Goal: Find specific page/section: Find specific page/section

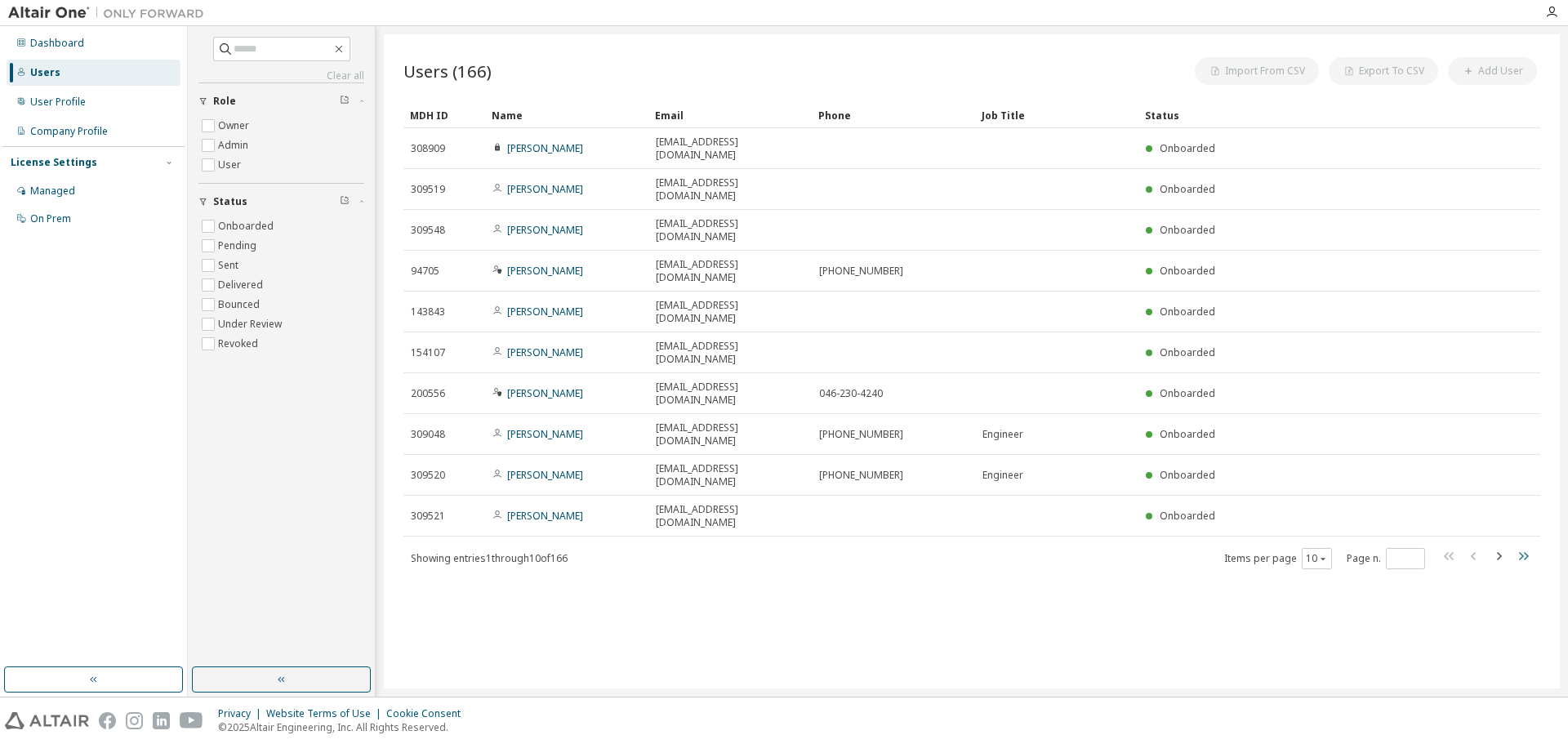
click at [1521, 546] on icon "button" at bounding box center [1522, 555] width 19 height 19
type input "**"
